Goal: Information Seeking & Learning: Learn about a topic

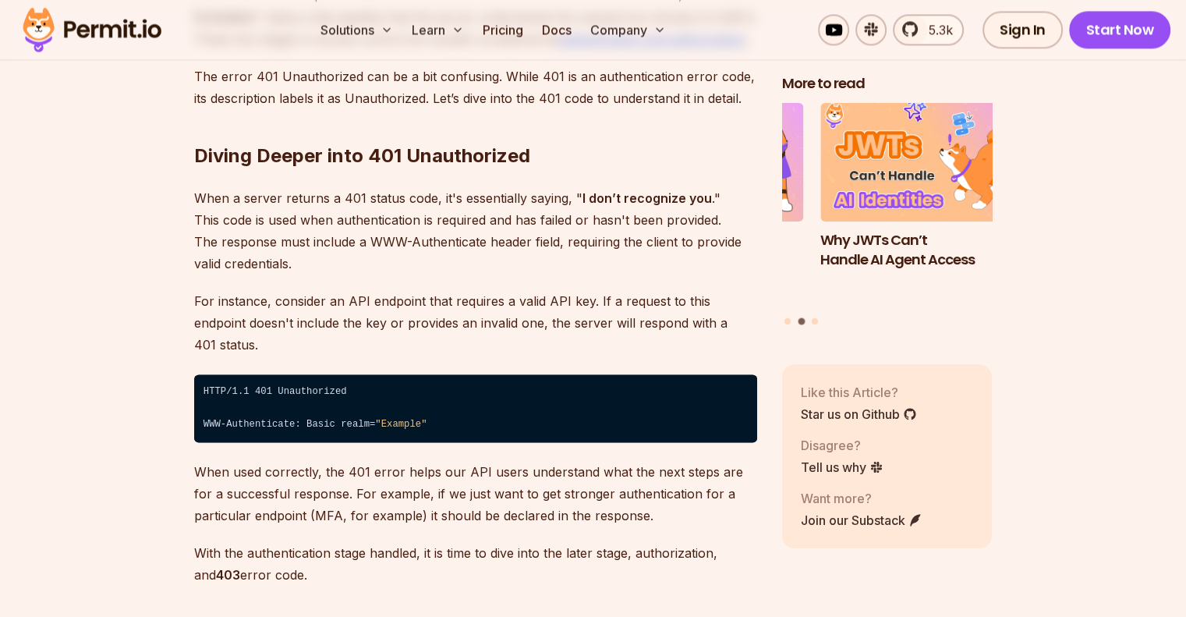
scroll to position [2336, 0]
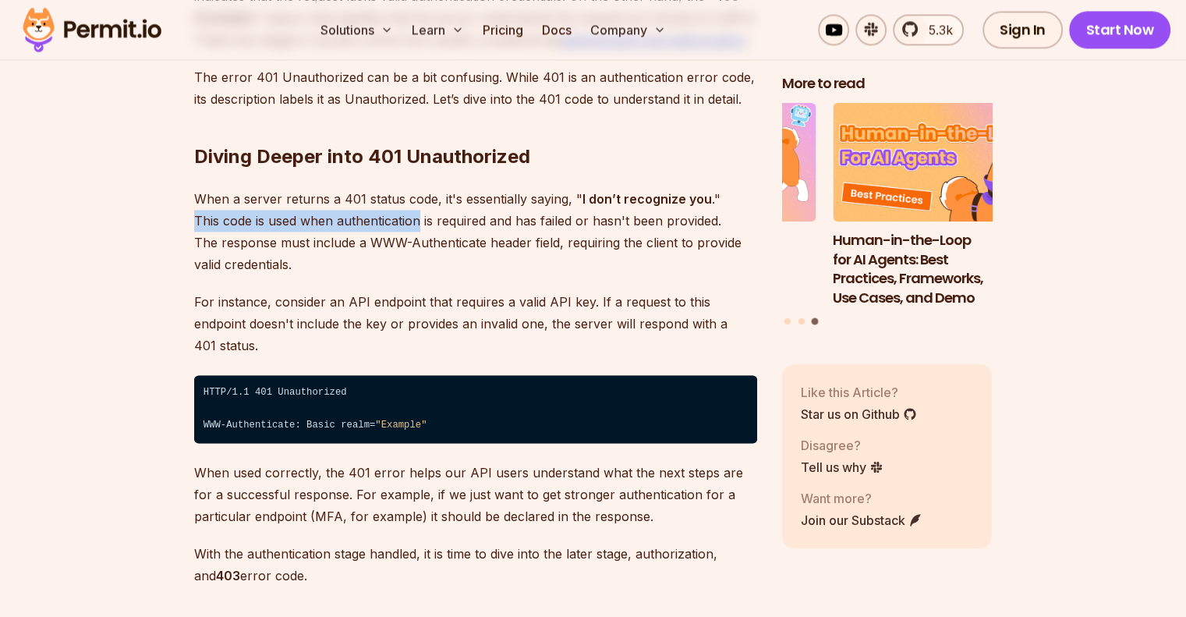
drag, startPoint x: 182, startPoint y: 218, endPoint x: 421, endPoint y: 218, distance: 239.5
click at [421, 218] on p "When a server returns a 401 status code, it's essentially saying, " I don’t rec…" at bounding box center [475, 231] width 563 height 87
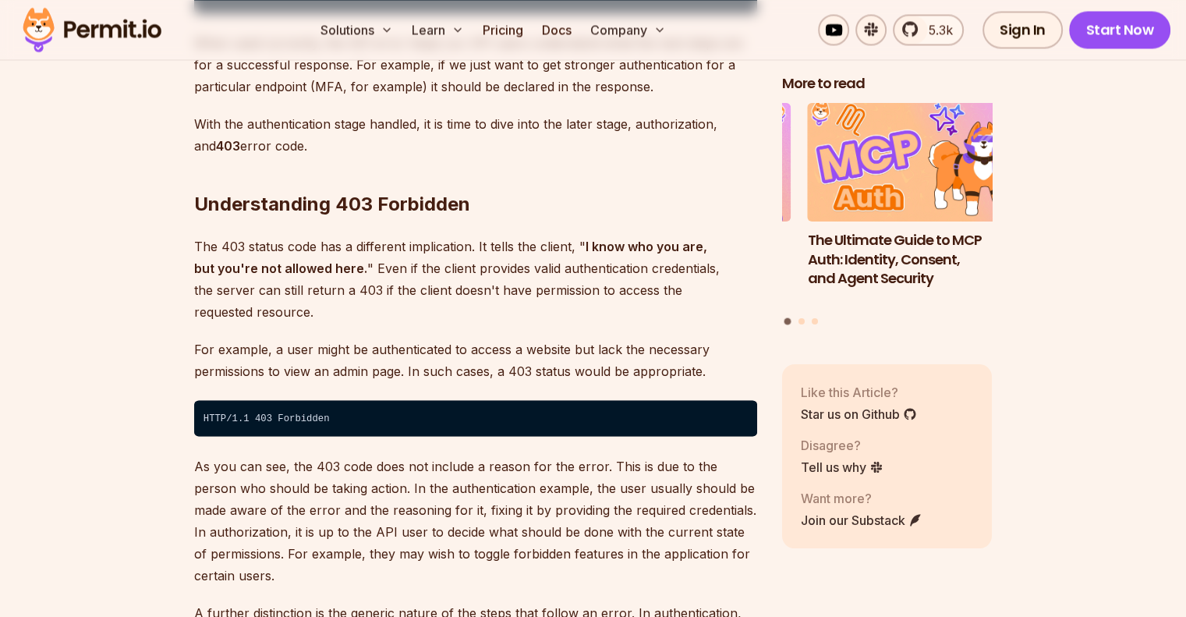
scroll to position [2770, 0]
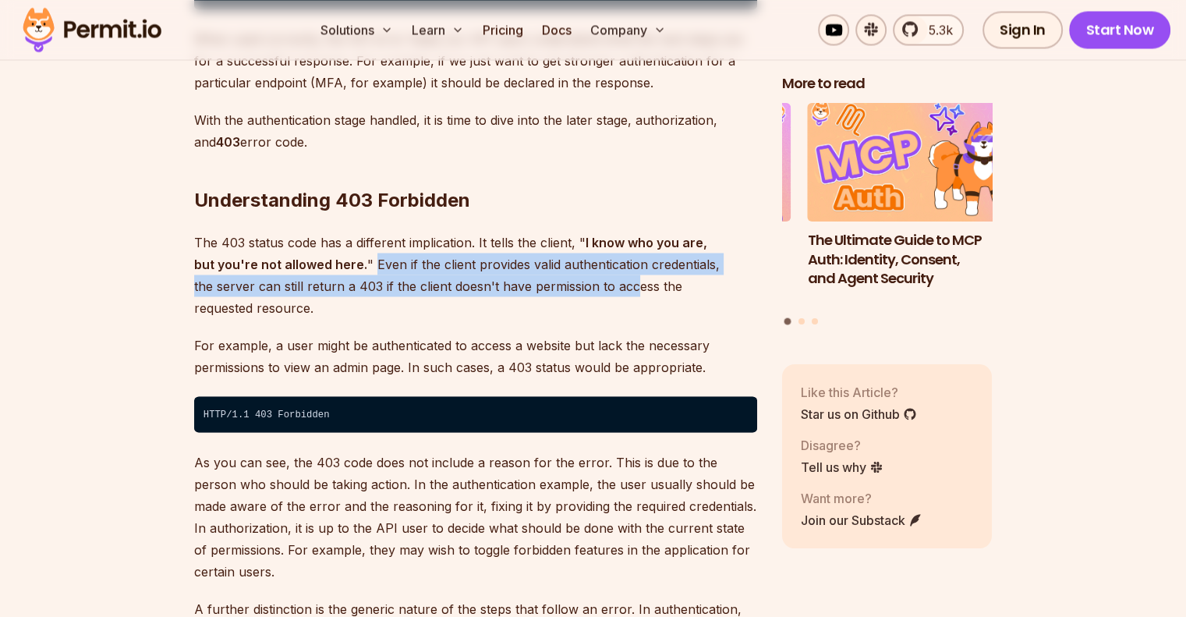
drag, startPoint x: 349, startPoint y: 239, endPoint x: 571, endPoint y: 262, distance: 222.7
click at [571, 262] on p "The 403 status code has a different implication. It tells the client, " I know …" at bounding box center [475, 274] width 563 height 87
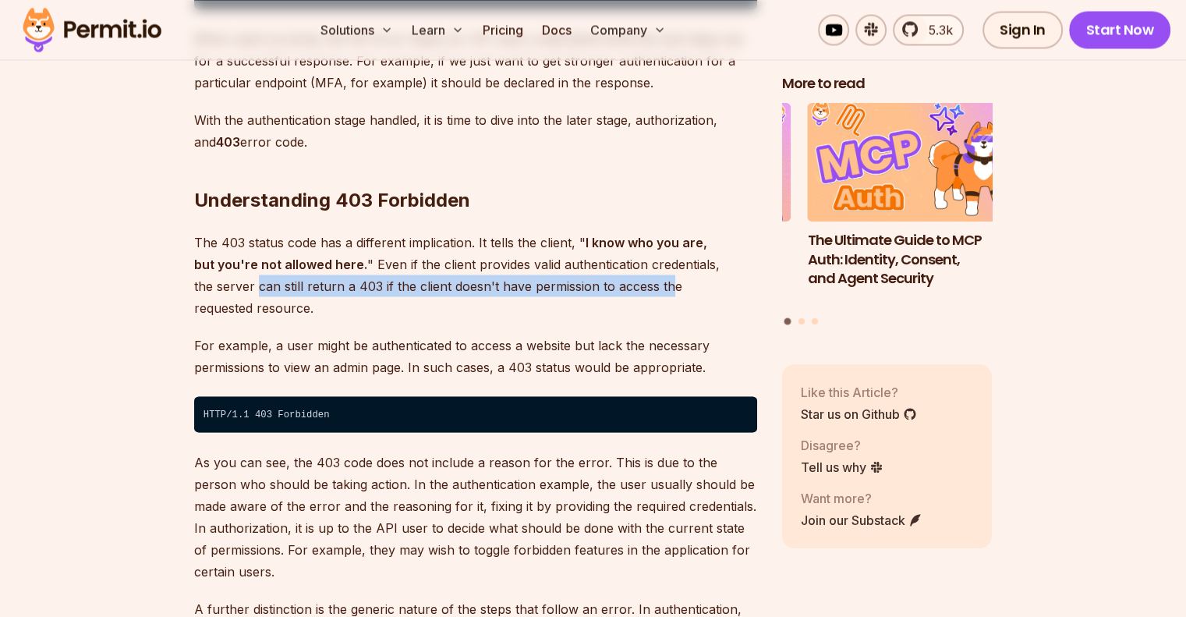
drag, startPoint x: 185, startPoint y: 253, endPoint x: 612, endPoint y: 272, distance: 427.9
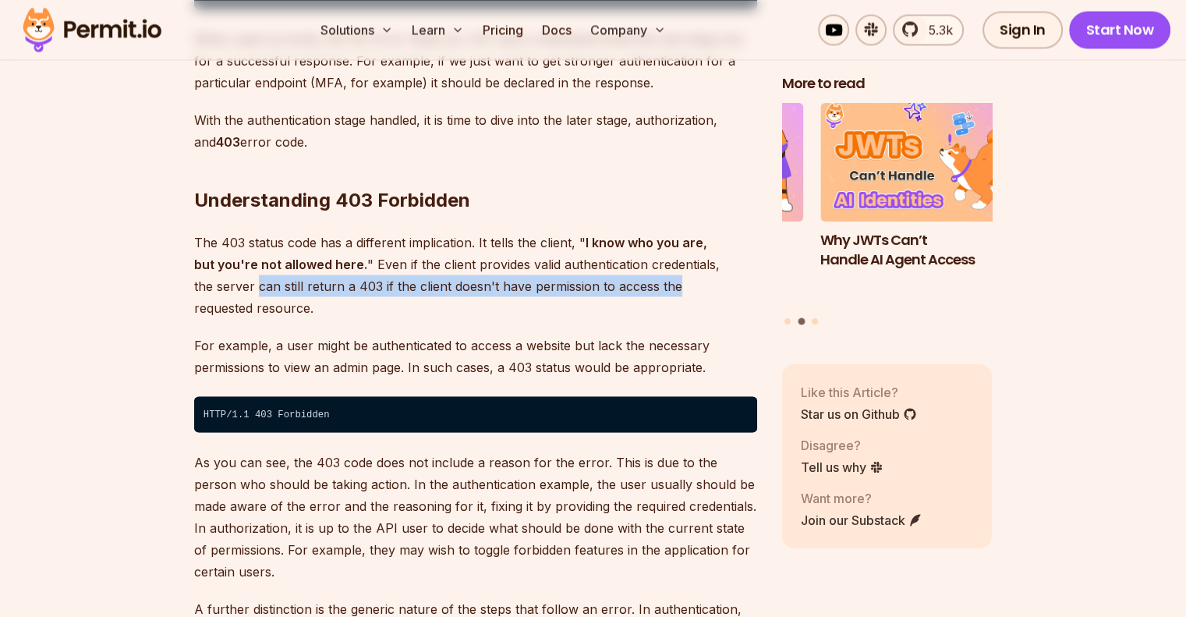
click at [612, 272] on p "The 403 status code has a different implication. It tells the client, " I know …" at bounding box center [475, 274] width 563 height 87
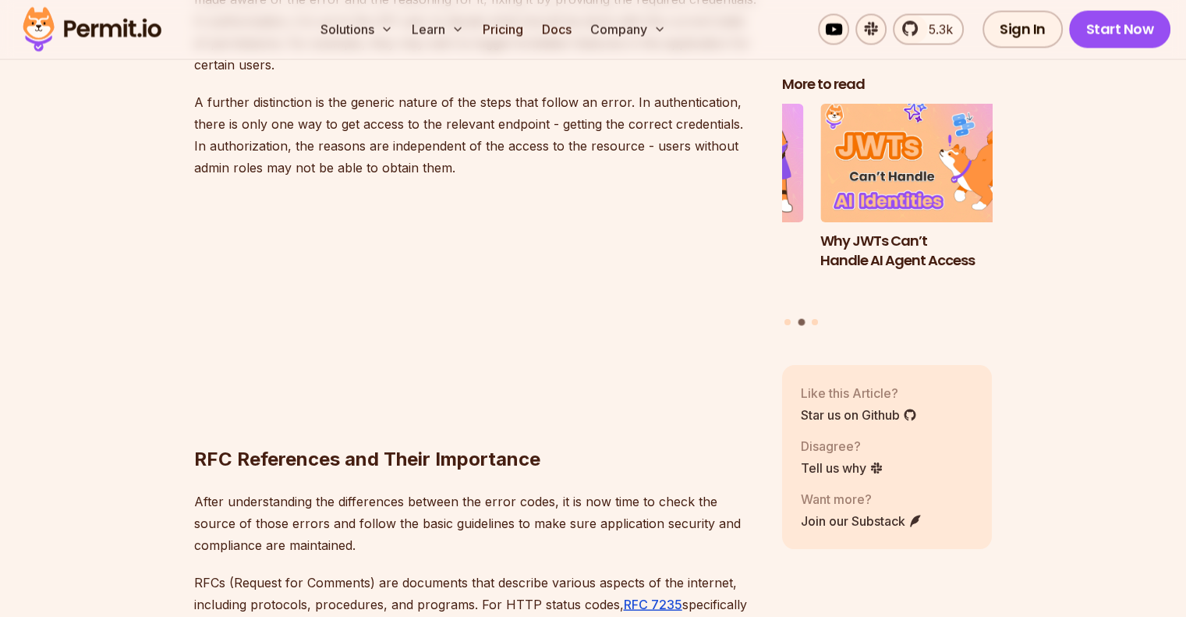
scroll to position [3276, 0]
